Goal: Use online tool/utility: Utilize a website feature to perform a specific function

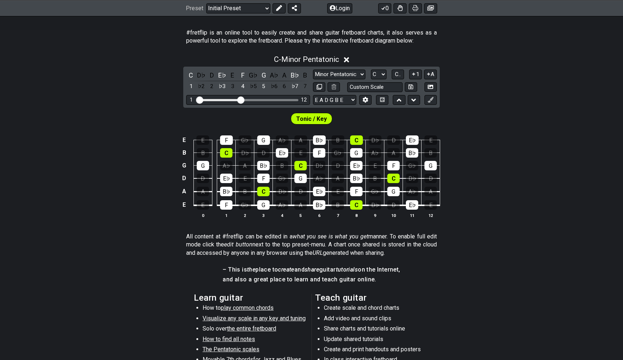
scroll to position [106, 0]
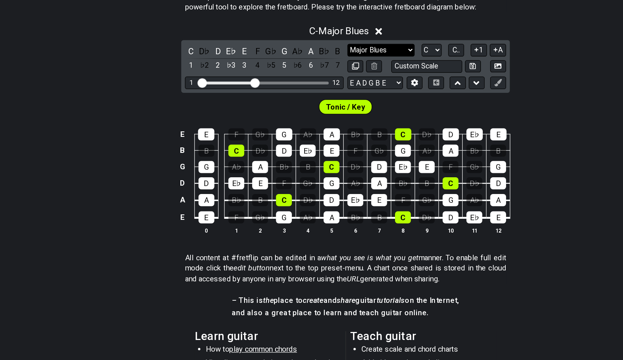
click at [313, 100] on select "Minor Pentatonic Click to edit Minor Pentatonic Major Pentatonic Minor Blues Ma…" at bounding box center [339, 105] width 52 height 10
select select "Major / [PERSON_NAME]"
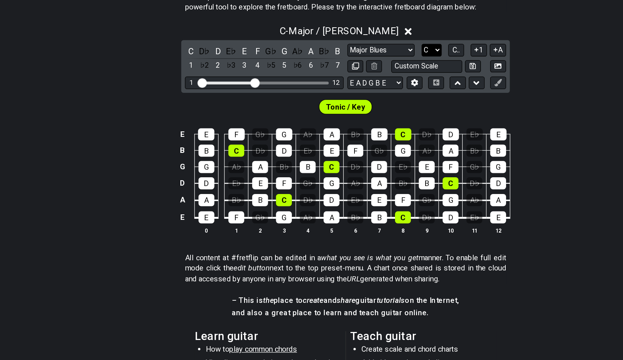
select select "A"
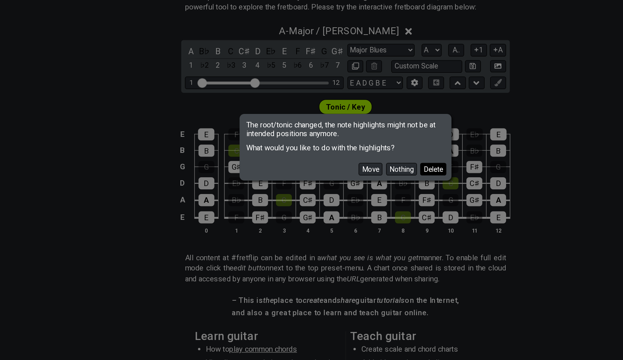
click at [370, 192] on button "Delete" at bounding box center [380, 197] width 20 height 10
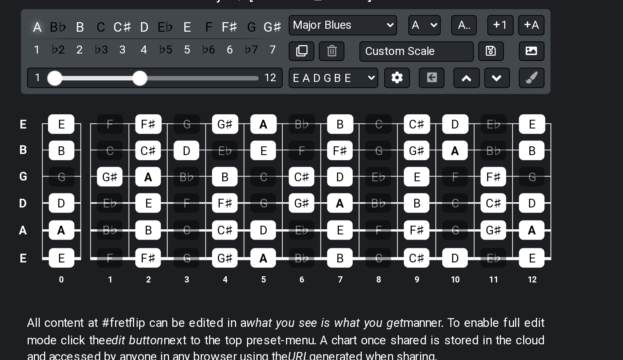
click at [186, 100] on div "A" at bounding box center [190, 105] width 9 height 10
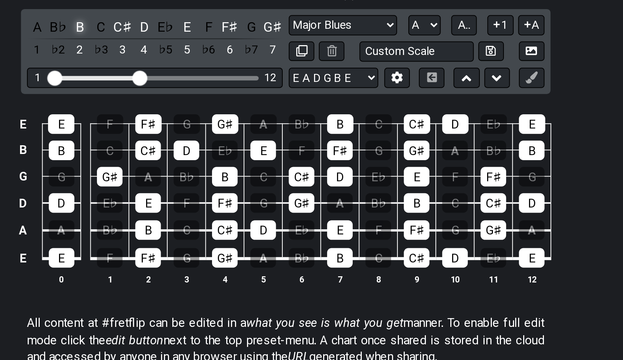
click at [207, 100] on div "B" at bounding box center [211, 105] width 9 height 10
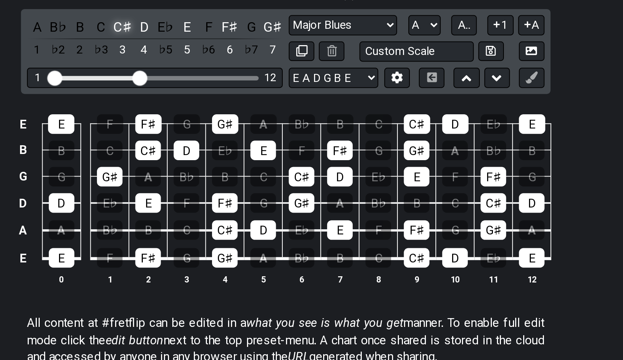
click at [228, 100] on div "C♯" at bounding box center [232, 105] width 9 height 10
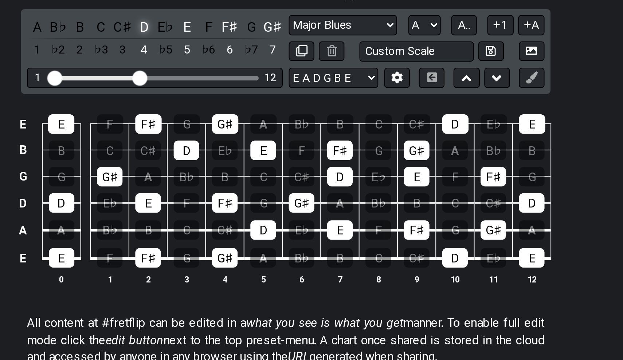
click at [238, 100] on div "D" at bounding box center [242, 105] width 9 height 10
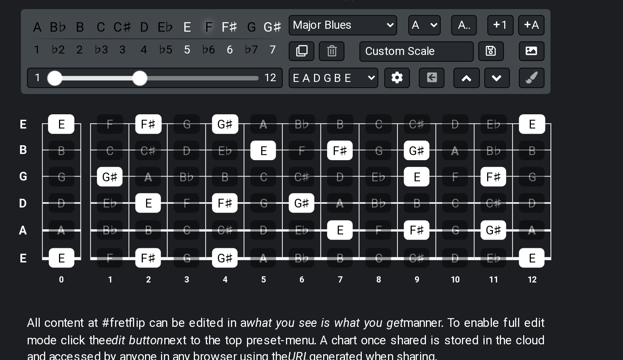
click at [269, 100] on div "F" at bounding box center [273, 105] width 9 height 10
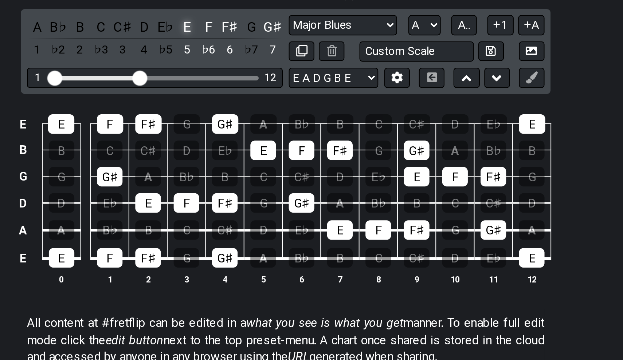
click at [259, 100] on div "E" at bounding box center [263, 105] width 9 height 10
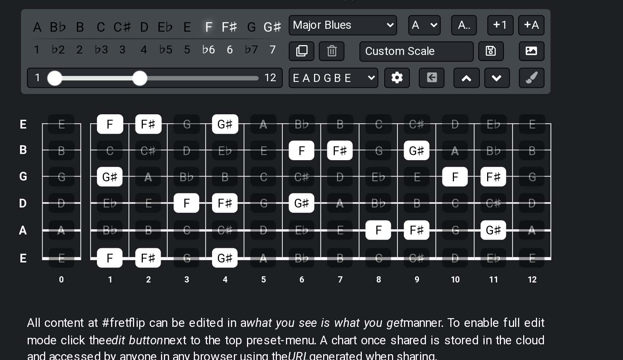
click at [269, 100] on div "F" at bounding box center [273, 105] width 9 height 10
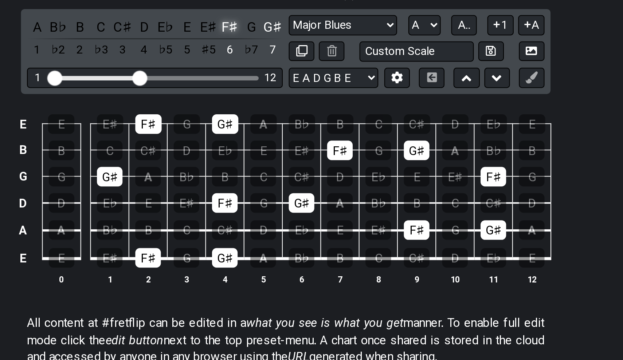
click at [280, 100] on div "F♯" at bounding box center [284, 105] width 9 height 10
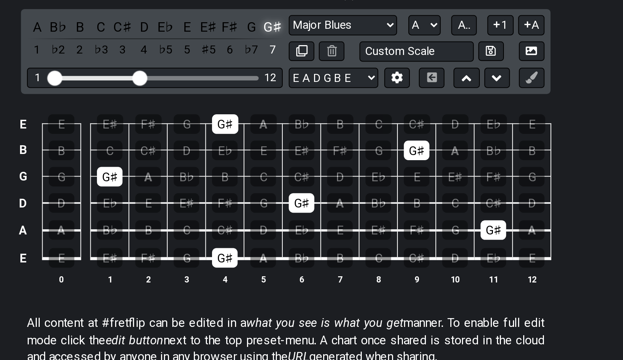
click at [301, 100] on div "G♯" at bounding box center [305, 105] width 9 height 10
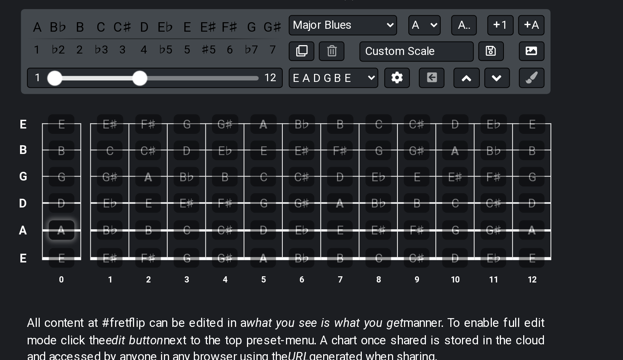
click at [197, 199] on div "A" at bounding box center [203, 203] width 12 height 9
click at [239, 199] on div "B" at bounding box center [245, 203] width 12 height 9
click at [276, 199] on div "C♯" at bounding box center [282, 203] width 12 height 9
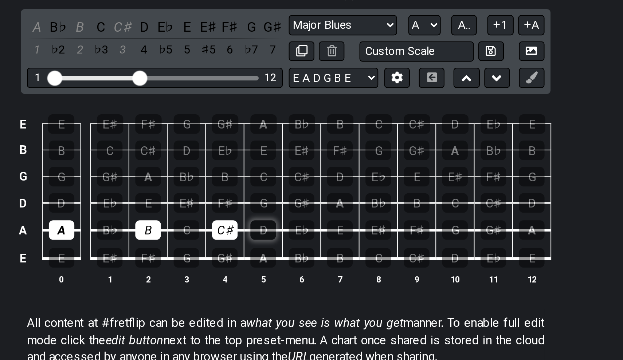
click at [294, 199] on div "D" at bounding box center [300, 203] width 12 height 9
click at [332, 199] on div "E" at bounding box center [338, 203] width 12 height 9
click at [369, 199] on div "F♯" at bounding box center [375, 203] width 12 height 9
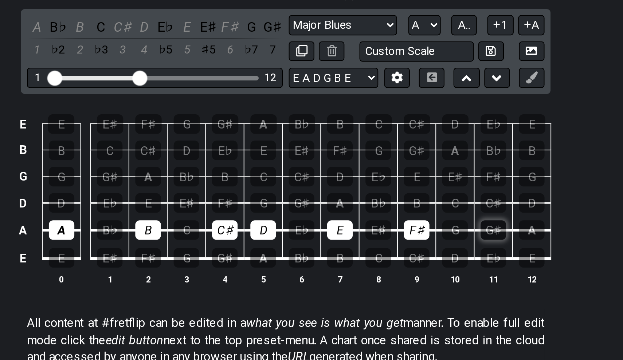
click at [406, 199] on div "G♯" at bounding box center [412, 203] width 12 height 9
click at [425, 199] on div "A" at bounding box center [431, 203] width 12 height 9
click at [197, 199] on div "A" at bounding box center [203, 203] width 12 height 9
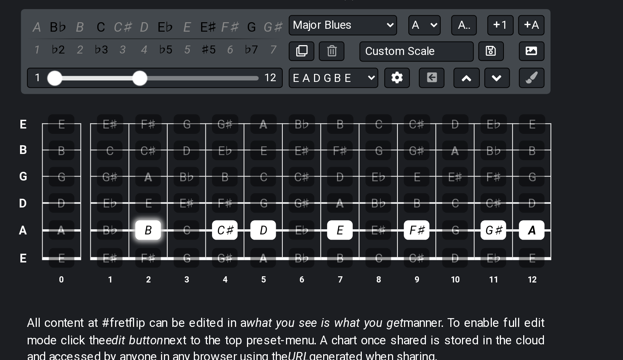
click at [239, 199] on div "B" at bounding box center [245, 203] width 12 height 9
click at [273, 191] on td "C♯" at bounding box center [282, 197] width 19 height 13
click at [276, 199] on div "C♯" at bounding box center [282, 203] width 12 height 9
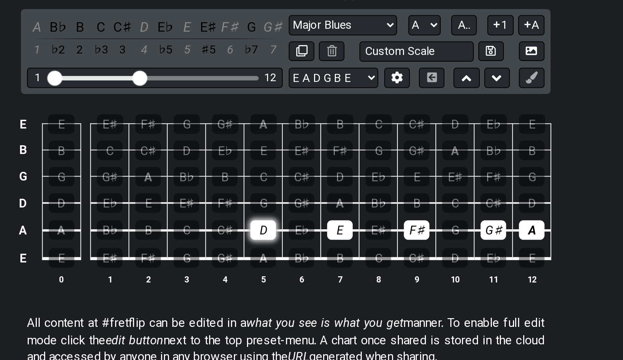
click at [294, 199] on div "D" at bounding box center [300, 203] width 12 height 9
click at [332, 199] on div "E" at bounding box center [338, 203] width 12 height 9
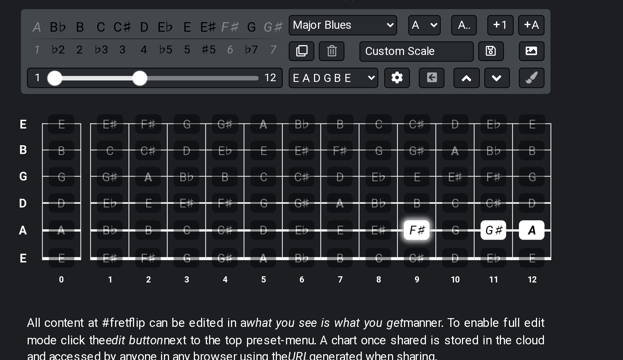
click at [369, 199] on div "F♯" at bounding box center [375, 203] width 12 height 9
click at [406, 199] on div "G♯" at bounding box center [412, 203] width 12 height 9
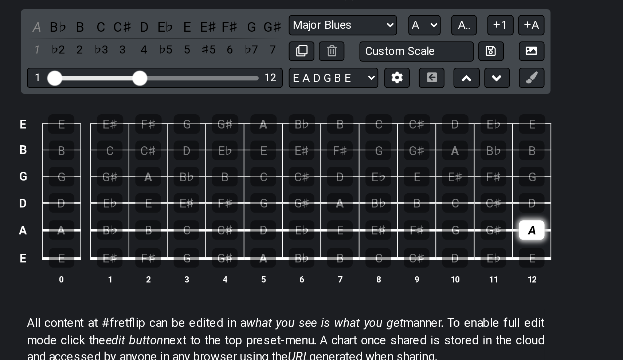
click at [425, 199] on div "A" at bounding box center [431, 203] width 12 height 9
click at [294, 212] on div "A" at bounding box center [300, 216] width 12 height 9
click at [332, 212] on div "B" at bounding box center [338, 216] width 12 height 9
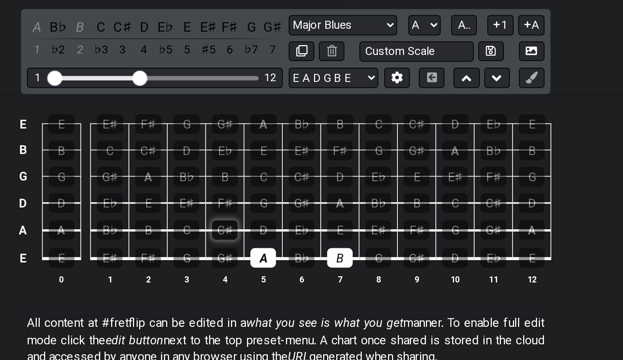
click at [276, 199] on div "C♯" at bounding box center [282, 203] width 12 height 9
click at [294, 199] on div "D" at bounding box center [300, 203] width 12 height 9
click at [332, 199] on div "E" at bounding box center [338, 203] width 12 height 9
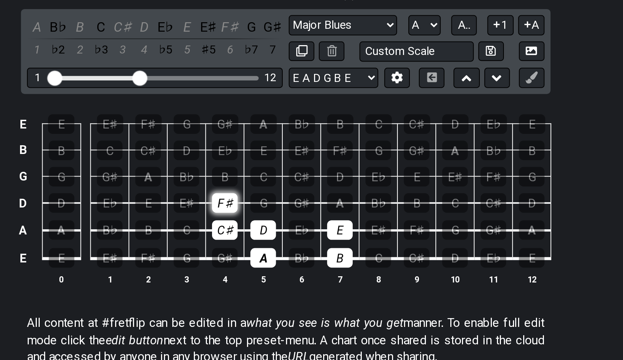
click at [276, 186] on div "F♯" at bounding box center [282, 190] width 12 height 9
click at [313, 186] on div "G♯" at bounding box center [319, 190] width 12 height 9
click at [332, 186] on div "A" at bounding box center [338, 190] width 12 height 9
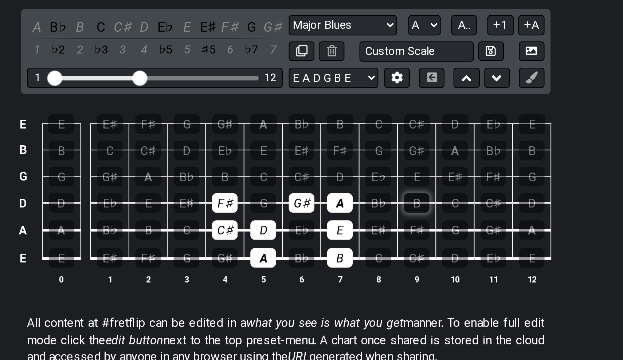
click at [369, 186] on div "B" at bounding box center [375, 190] width 12 height 9
click at [313, 173] on div "C♯" at bounding box center [319, 177] width 12 height 9
click at [332, 173] on div "D" at bounding box center [338, 177] width 12 height 9
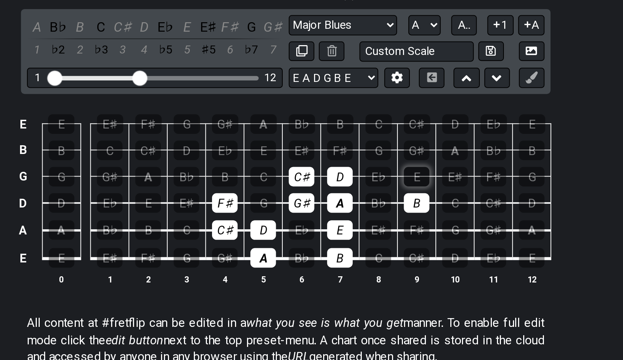
click at [369, 173] on div "E" at bounding box center [375, 177] width 12 height 9
click at [313, 173] on div "C♯" at bounding box center [319, 177] width 12 height 9
click at [332, 173] on div "D" at bounding box center [338, 177] width 12 height 9
click at [369, 173] on div "E" at bounding box center [375, 177] width 12 height 9
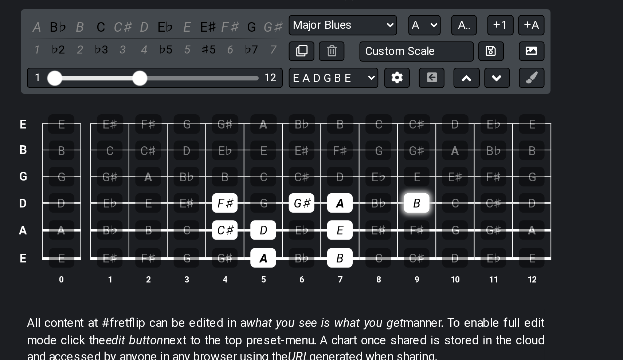
click at [369, 186] on div "B" at bounding box center [375, 190] width 12 height 9
click at [276, 173] on div "B" at bounding box center [282, 177] width 12 height 9
click at [313, 173] on div "C♯" at bounding box center [319, 177] width 12 height 9
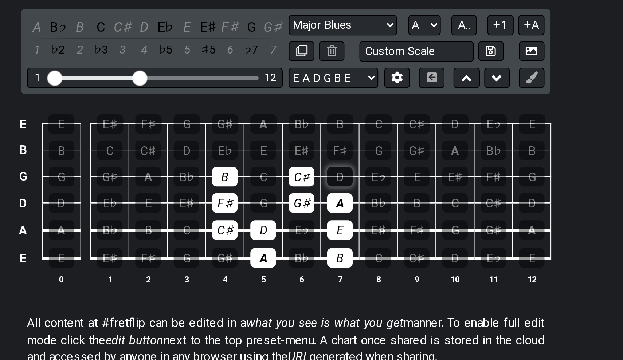
click at [332, 173] on div "D" at bounding box center [338, 177] width 12 height 9
click at [294, 160] on div "E" at bounding box center [300, 164] width 12 height 9
click at [332, 160] on div "F♯" at bounding box center [338, 164] width 12 height 9
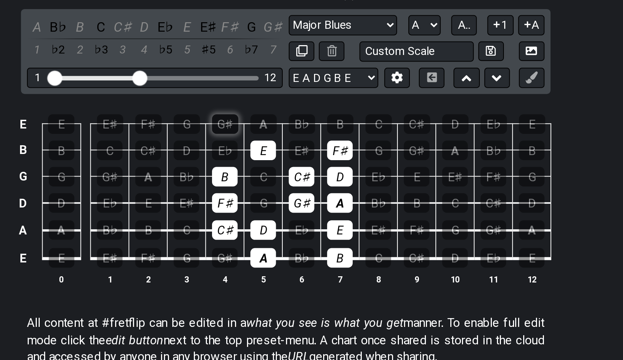
click at [276, 148] on div "G♯" at bounding box center [282, 152] width 13 height 9
click at [294, 148] on div "A" at bounding box center [300, 152] width 13 height 9
click at [369, 186] on div "B" at bounding box center [375, 190] width 12 height 9
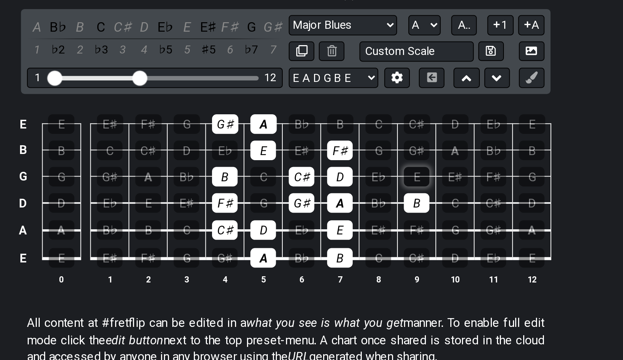
click at [369, 173] on div "E" at bounding box center [375, 177] width 12 height 9
click at [369, 160] on div "G♯" at bounding box center [375, 164] width 12 height 9
click at [387, 160] on div "A" at bounding box center [393, 164] width 12 height 9
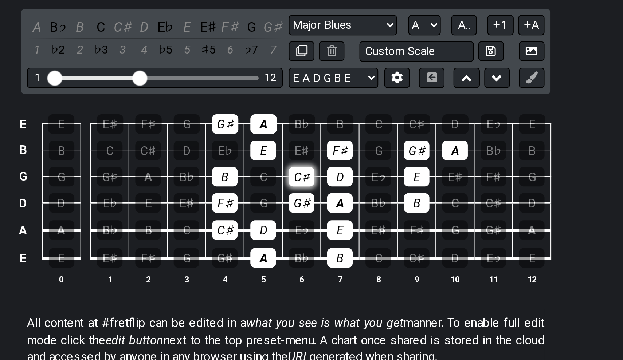
click at [313, 173] on div "C♯" at bounding box center [319, 177] width 12 height 9
click at [276, 173] on div "B" at bounding box center [282, 177] width 12 height 9
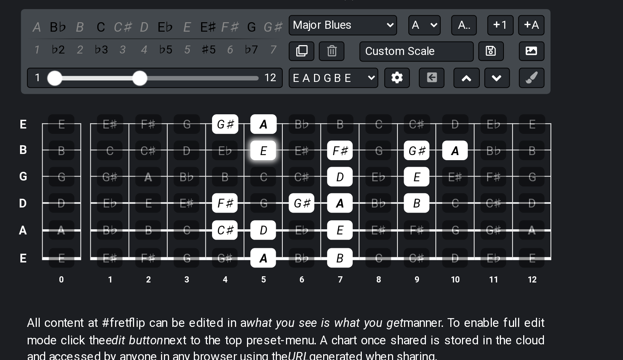
click at [294, 160] on div "E" at bounding box center [300, 164] width 12 height 9
click at [294, 148] on div "A" at bounding box center [300, 152] width 13 height 9
click at [276, 148] on div "G♯" at bounding box center [282, 152] width 13 height 9
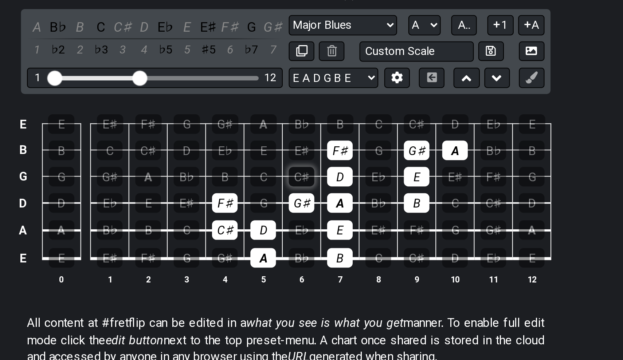
click at [313, 173] on div "C♯" at bounding box center [319, 177] width 12 height 9
click at [332, 173] on div "D" at bounding box center [338, 177] width 12 height 9
click at [369, 160] on div "G♯" at bounding box center [375, 164] width 12 height 9
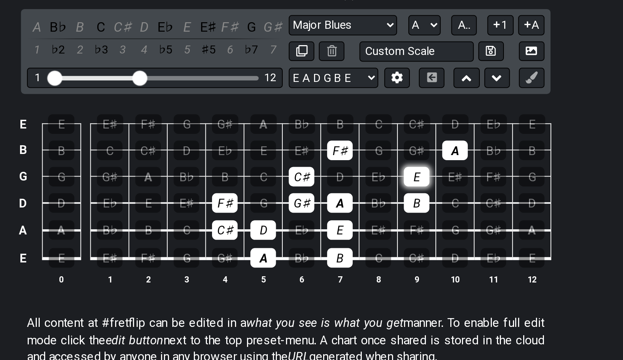
click at [369, 173] on div "E" at bounding box center [375, 177] width 12 height 9
click at [369, 186] on div "B" at bounding box center [375, 190] width 12 height 9
click at [387, 160] on div "A" at bounding box center [393, 164] width 12 height 9
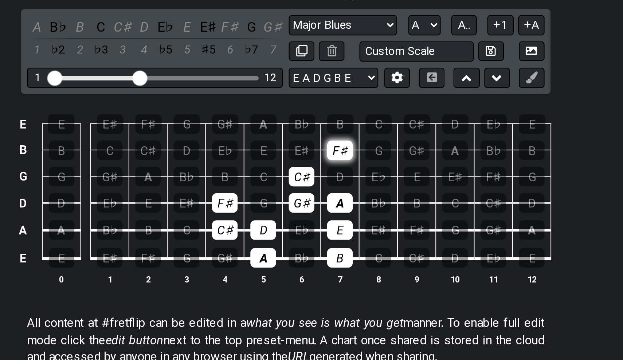
click at [332, 160] on div "F♯" at bounding box center [338, 164] width 12 height 9
click at [313, 173] on div "C♯" at bounding box center [319, 177] width 12 height 9
click at [276, 173] on div "B" at bounding box center [282, 177] width 12 height 9
click at [313, 173] on div "C♯" at bounding box center [319, 177] width 12 height 9
click at [329, 165] on td "D" at bounding box center [338, 171] width 19 height 13
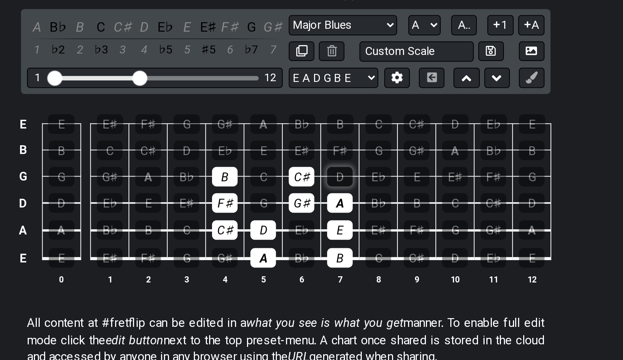
click at [332, 173] on div "D" at bounding box center [338, 177] width 12 height 9
click at [292, 165] on td "C" at bounding box center [301, 171] width 19 height 13
click at [294, 160] on div "E" at bounding box center [300, 164] width 12 height 9
click at [332, 160] on div "F♯" at bounding box center [338, 164] width 12 height 9
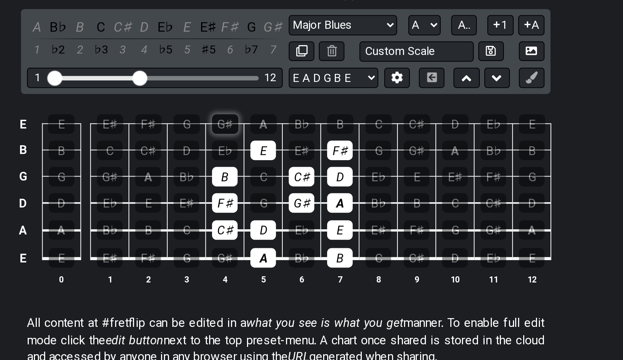
click at [276, 148] on div "G♯" at bounding box center [282, 152] width 13 height 9
click at [294, 148] on div "A" at bounding box center [300, 152] width 13 height 9
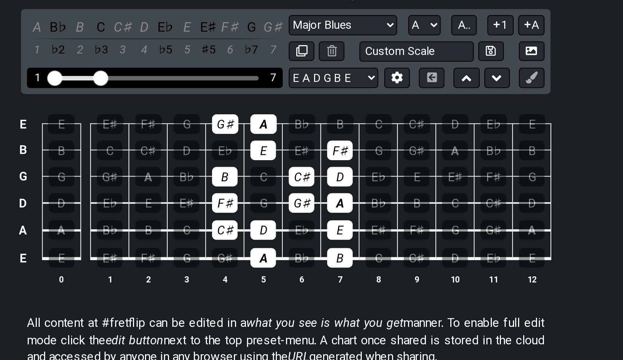
drag, startPoint x: 69, startPoint y: 39, endPoint x: 48, endPoint y: 39, distance: 21.5
click at [196, 129] on input "Visible fret range" at bounding box center [248, 129] width 104 height 0
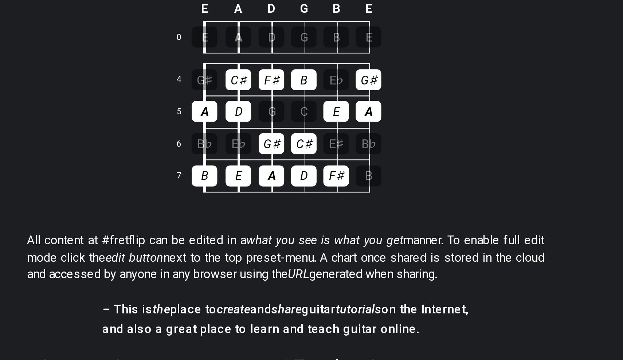
scroll to position [121, 0]
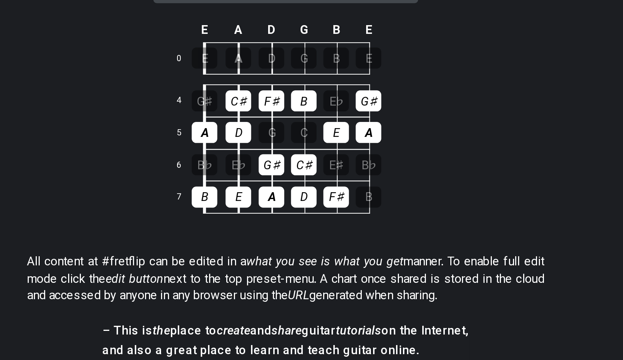
click at [246, 159] on div at bounding box center [311, 159] width 131 height 0
